Goal: Task Accomplishment & Management: Manage account settings

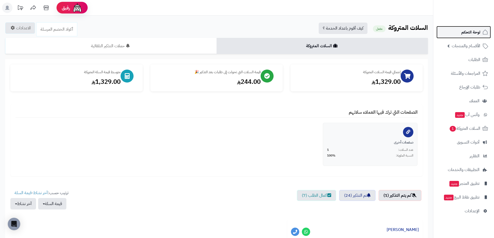
click at [466, 34] on span "لوحة التحكم" at bounding box center [471, 32] width 19 height 7
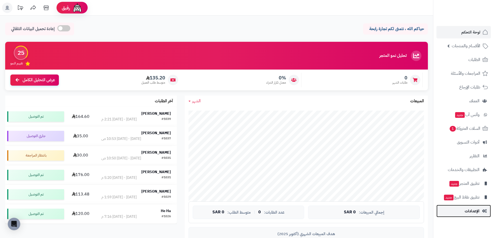
click at [468, 209] on span "الإعدادات" at bounding box center [472, 210] width 15 height 7
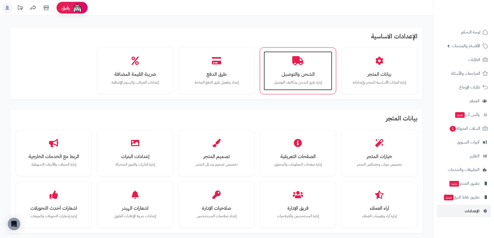
click at [287, 74] on h3 "الشحن والتوصيل" at bounding box center [298, 73] width 58 height 5
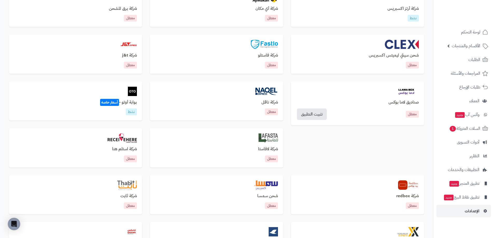
scroll to position [234, 0]
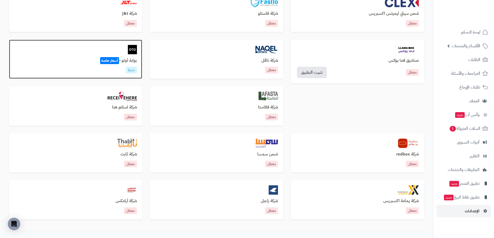
click at [130, 51] on img at bounding box center [132, 49] width 9 height 9
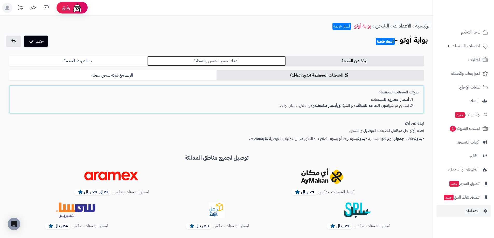
click at [212, 61] on link "إعداد تسعير الشحن والتغطية" at bounding box center [216, 61] width 138 height 10
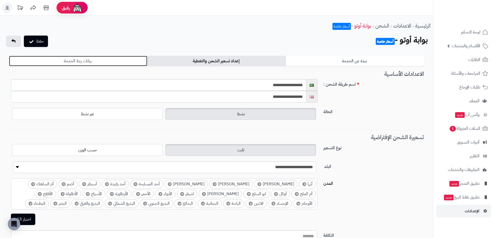
click at [99, 60] on link "بيانات ربط الخدمة" at bounding box center [78, 61] width 138 height 10
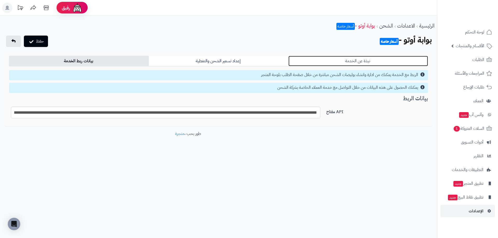
click at [343, 61] on link "نبذة عن الخدمة" at bounding box center [359, 61] width 140 height 10
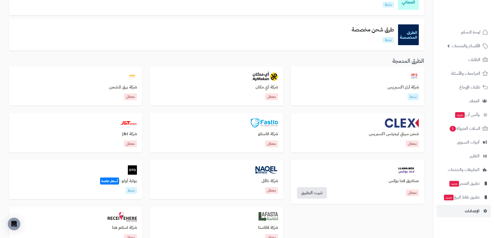
scroll to position [112, 0]
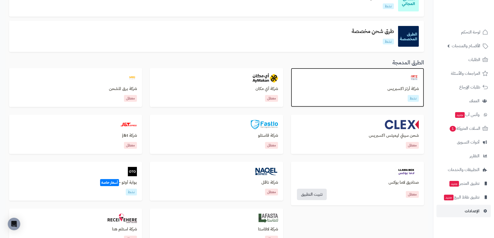
click at [399, 88] on h3 "شركة أرتز اكسبريس" at bounding box center [357, 89] width 123 height 5
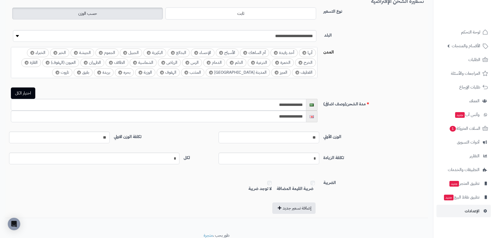
scroll to position [415, 0]
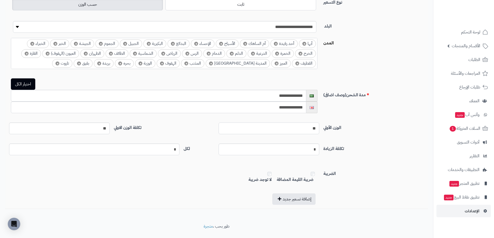
click at [307, 129] on input "**" at bounding box center [269, 128] width 101 height 12
click at [356, 121] on div "**********" at bounding box center [216, 88] width 415 height 199
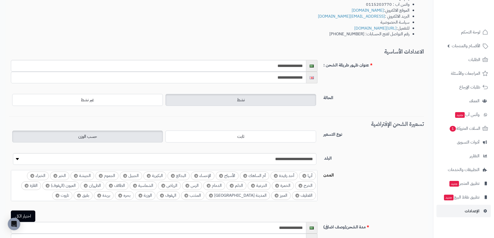
scroll to position [323, 0]
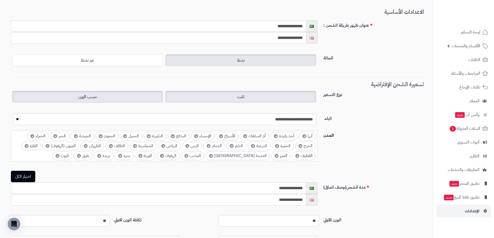
click at [239, 98] on span "ثابت" at bounding box center [240, 97] width 7 height 6
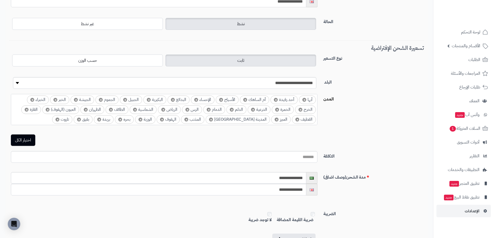
scroll to position [359, 0]
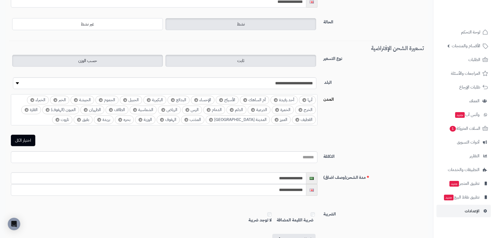
click at [140, 65] on label "حسب الوزن" at bounding box center [87, 61] width 151 height 12
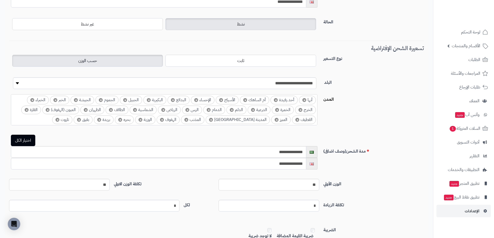
scroll to position [411, 0]
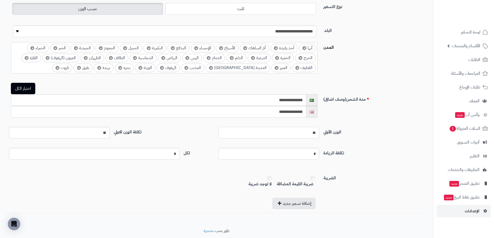
click at [306, 133] on input "**" at bounding box center [269, 133] width 101 height 12
type input "*"
type input "**"
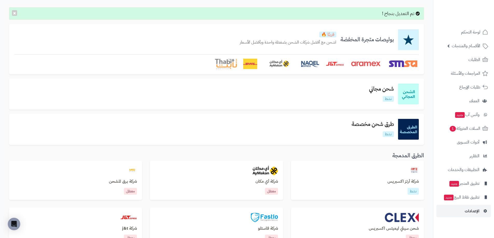
scroll to position [78, 0]
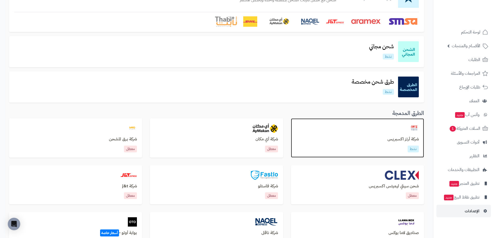
click at [376, 127] on div at bounding box center [357, 128] width 123 height 9
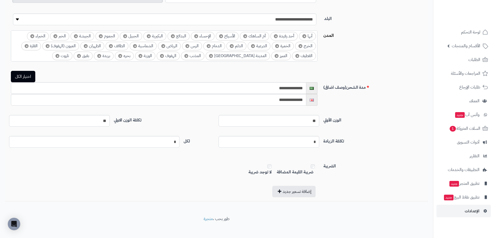
scroll to position [427, 0]
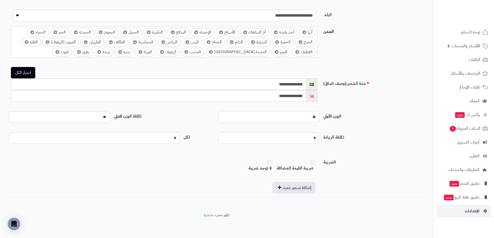
click at [305, 116] on input "**" at bounding box center [269, 117] width 101 height 12
type input "**"
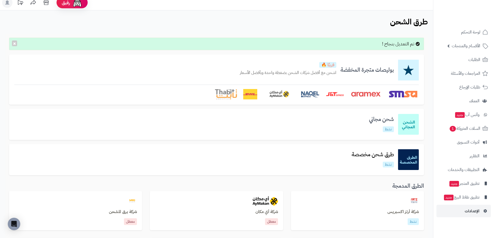
scroll to position [78, 0]
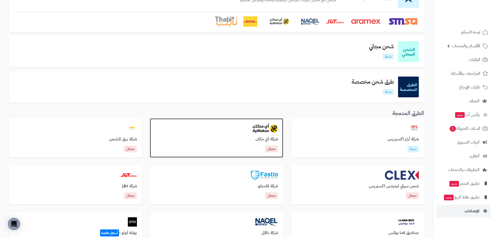
click at [259, 126] on img at bounding box center [265, 128] width 25 height 9
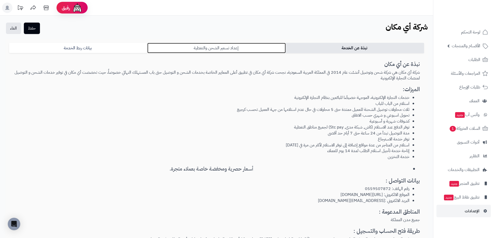
click at [206, 49] on link "إعداد تسعير الشحن والتغطية" at bounding box center [216, 48] width 138 height 10
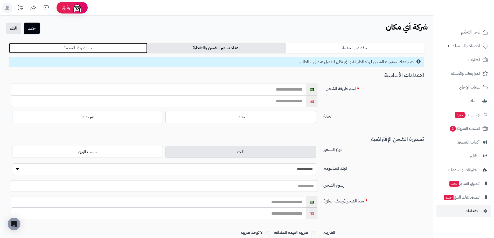
click at [93, 51] on link "بيانات ربط الخدمة" at bounding box center [78, 48] width 138 height 10
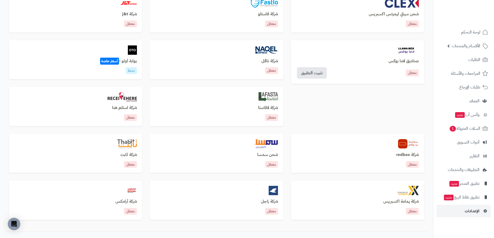
scroll to position [234, 0]
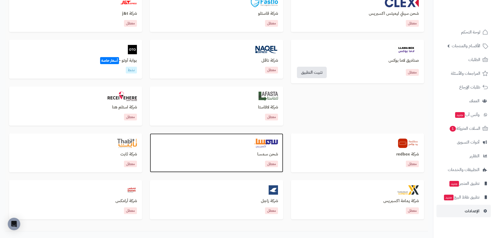
click at [265, 142] on img at bounding box center [266, 143] width 24 height 9
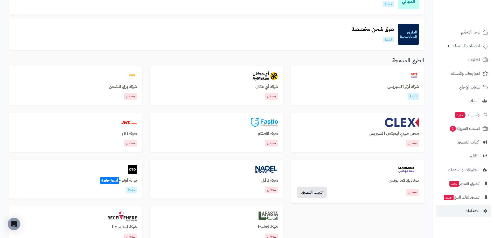
scroll to position [112, 0]
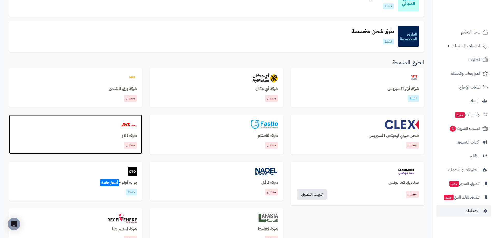
click at [120, 133] on div "شركة j&t معطل" at bounding box center [75, 134] width 133 height 39
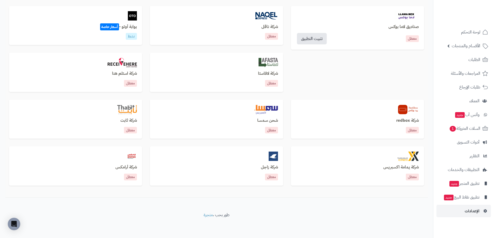
scroll to position [163, 0]
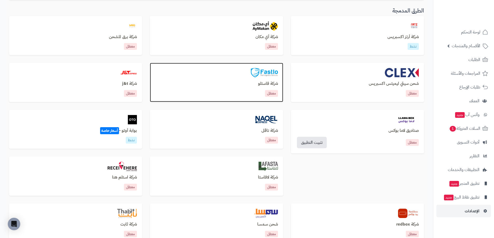
click at [254, 70] on img at bounding box center [264, 72] width 27 height 9
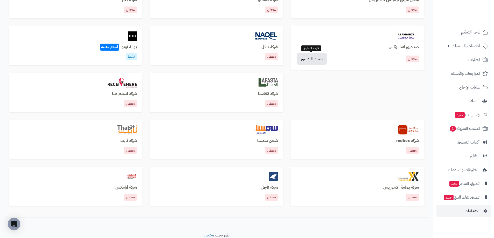
scroll to position [259, 0]
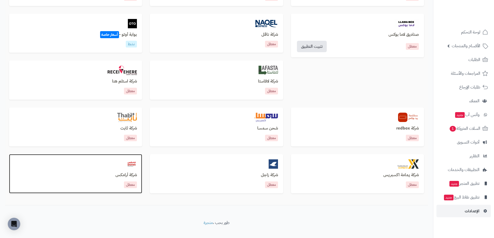
click at [135, 165] on img at bounding box center [131, 163] width 11 height 9
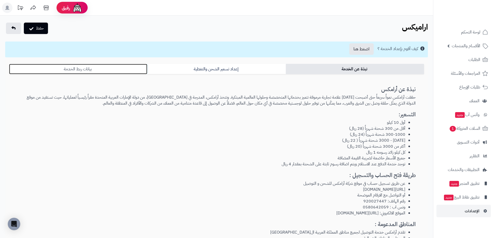
click at [74, 67] on link "بيانات ربط الخدمة" at bounding box center [78, 69] width 138 height 10
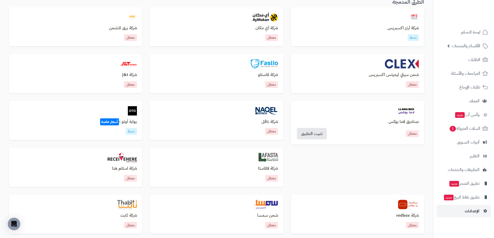
scroll to position [182, 0]
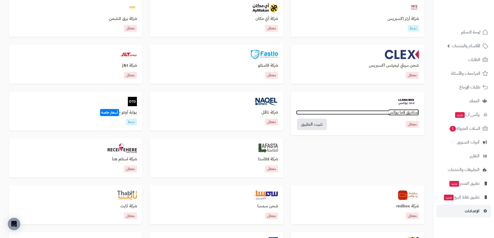
click at [401, 110] on h3 "صناديق لاما بوكس" at bounding box center [357, 112] width 123 height 5
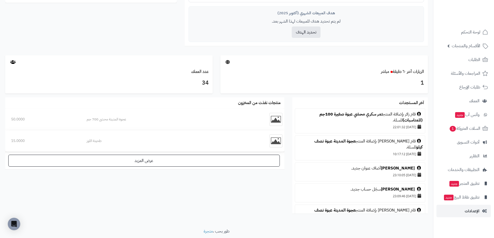
scroll to position [234, 0]
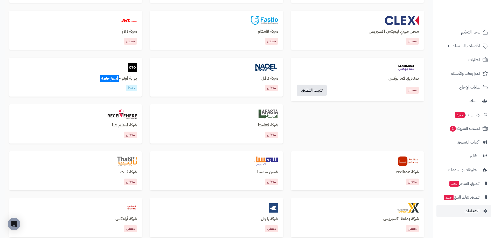
scroll to position [215, 0]
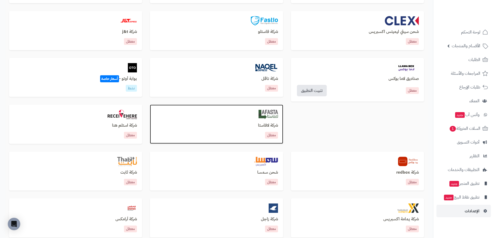
click at [273, 119] on img at bounding box center [268, 114] width 19 height 9
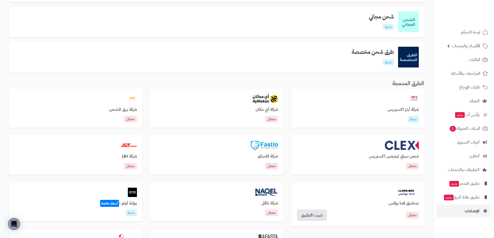
scroll to position [130, 0]
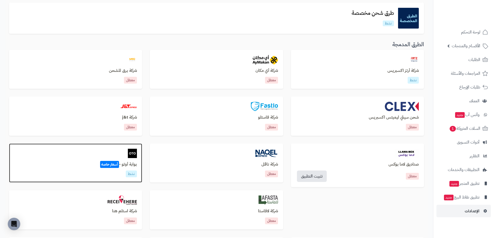
click at [124, 164] on h3 "بوابة أوتو - أسعار خاصة" at bounding box center [75, 164] width 123 height 5
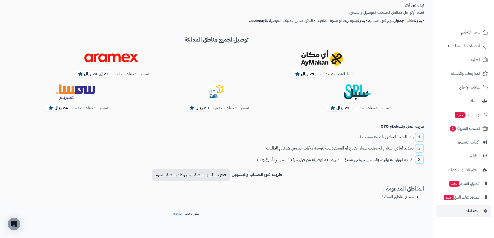
scroll to position [127, 0]
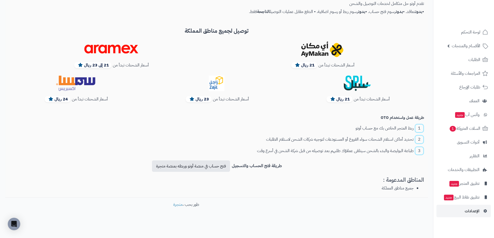
click at [334, 204] on footer "طور بحب ، متجرة" at bounding box center [186, 215] width 372 height 26
